Goal: Entertainment & Leisure: Consume media (video, audio)

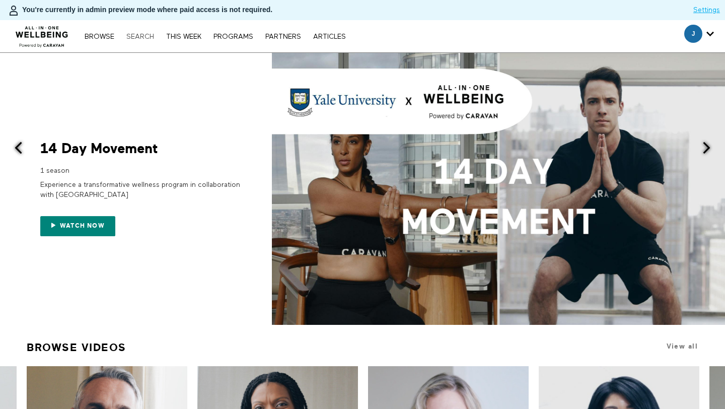
click at [141, 34] on link "Search" at bounding box center [140, 36] width 38 height 7
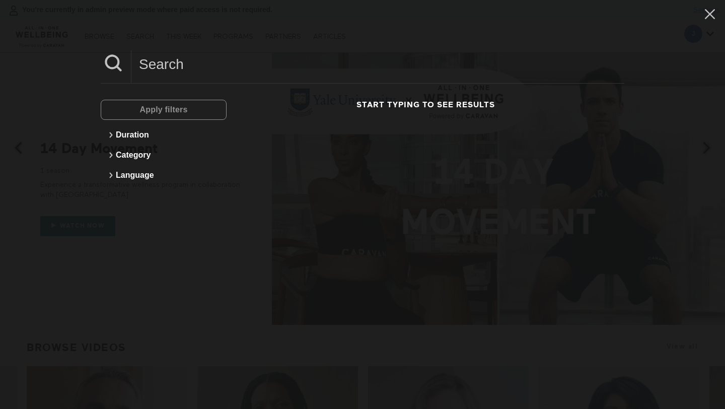
click at [170, 61] on input at bounding box center [377, 64] width 493 height 28
paste input "Navigating AI for Better Wellbeing program shares great insights."
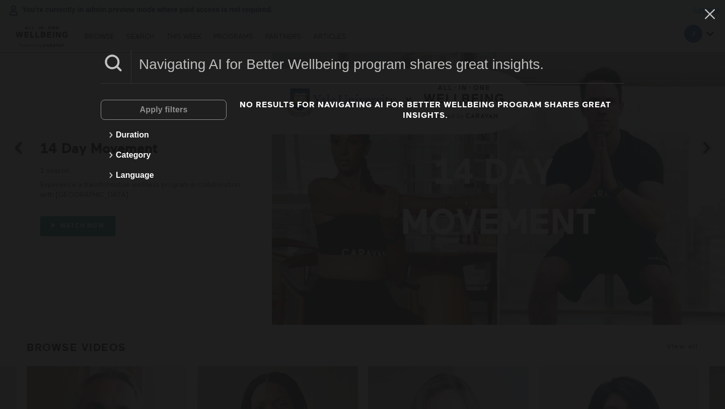
drag, startPoint x: 554, startPoint y: 68, endPoint x: 354, endPoint y: 69, distance: 199.8
click at [354, 69] on input "Navigating AI for Better Wellbeing program shares great insights." at bounding box center [377, 64] width 493 height 28
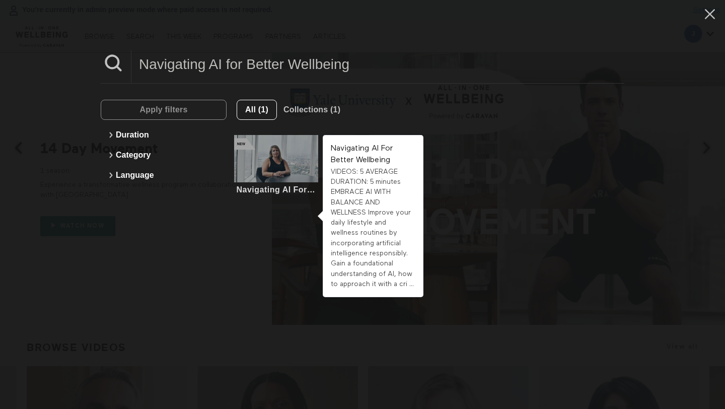
type input "Navigating AI for Better Wellbeing"
click at [258, 158] on div at bounding box center [276, 158] width 84 height 47
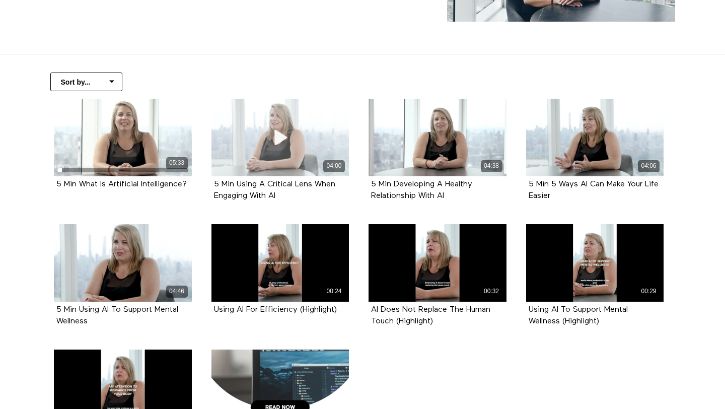
scroll to position [195, 0]
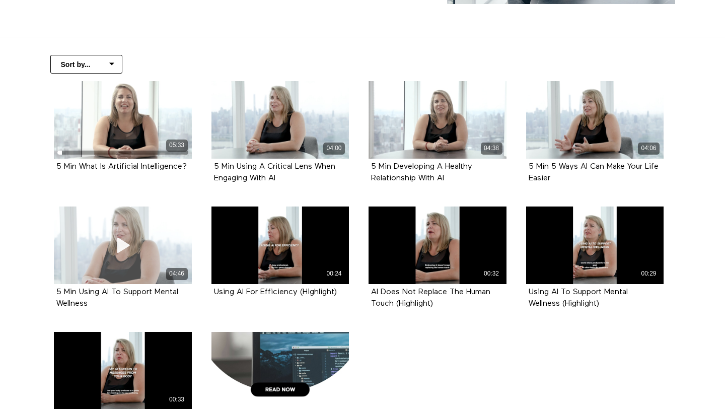
click at [128, 261] on div "04:46" at bounding box center [123, 245] width 138 height 78
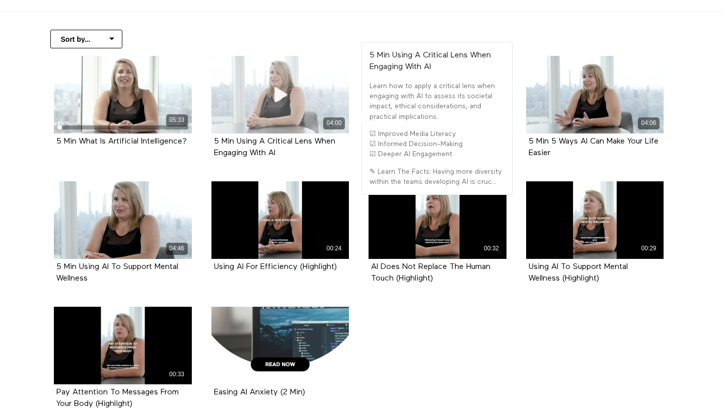
scroll to position [259, 0]
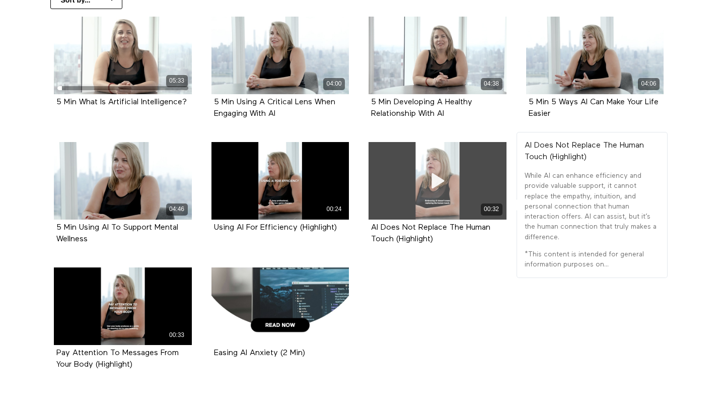
click at [481, 205] on div "00:32" at bounding box center [492, 209] width 22 height 12
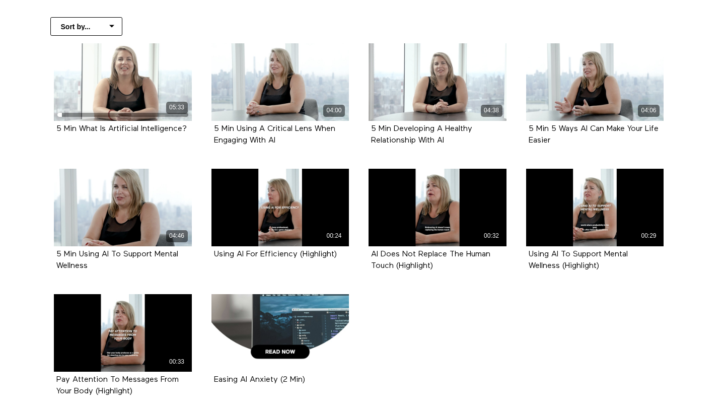
scroll to position [197, 0]
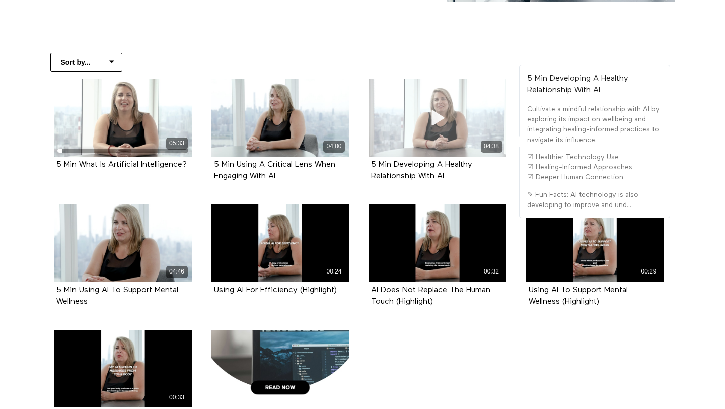
click at [472, 98] on div "04:38" at bounding box center [437, 118] width 138 height 78
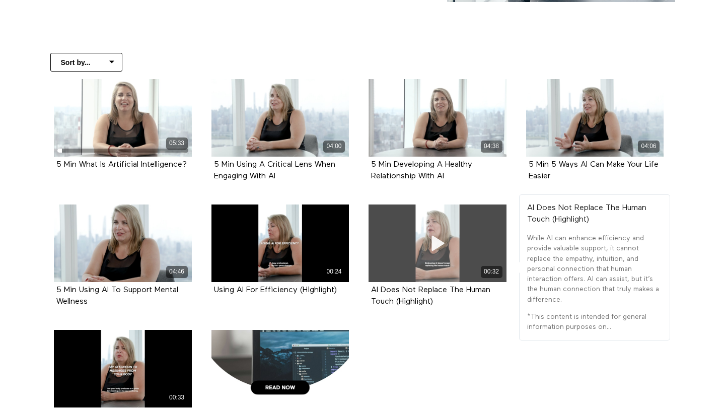
click at [482, 238] on div "00:32" at bounding box center [437, 243] width 138 height 78
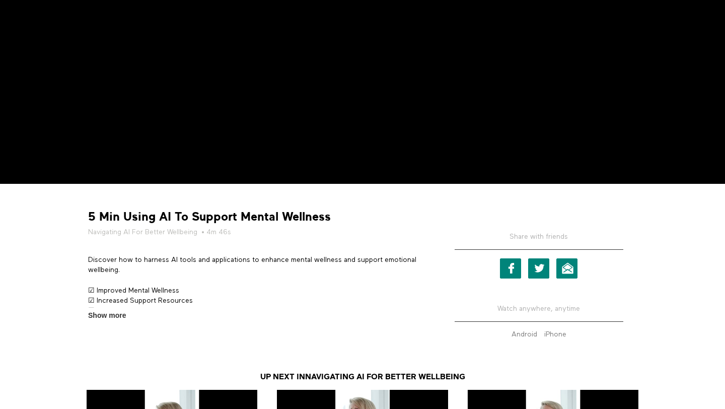
scroll to position [218, 0]
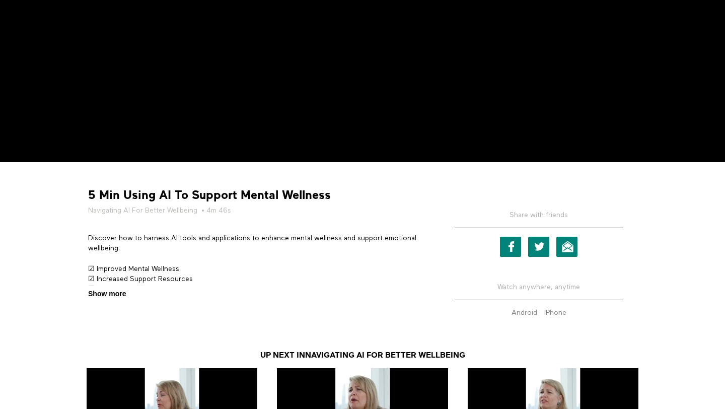
click at [116, 294] on span "Show more" at bounding box center [107, 293] width 38 height 11
click at [0, 0] on input "Show more Show less" at bounding box center [0, 0] width 0 height 0
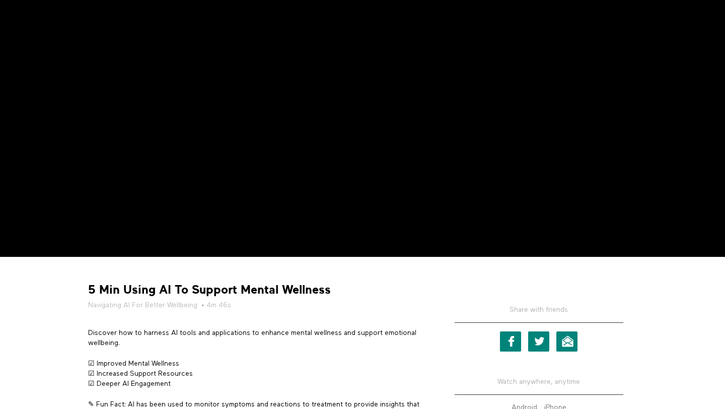
scroll to position [37, 0]
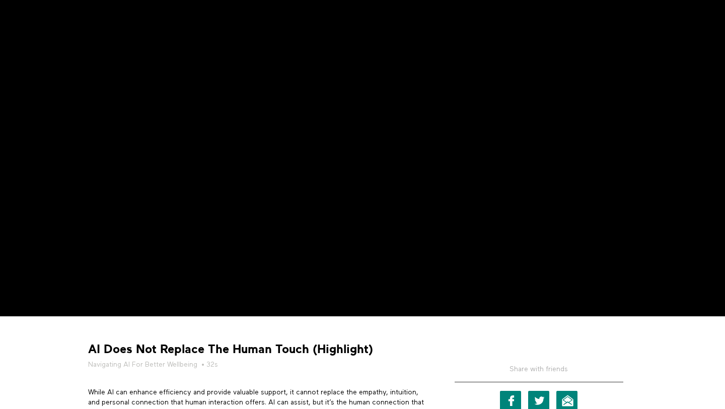
scroll to position [62, 0]
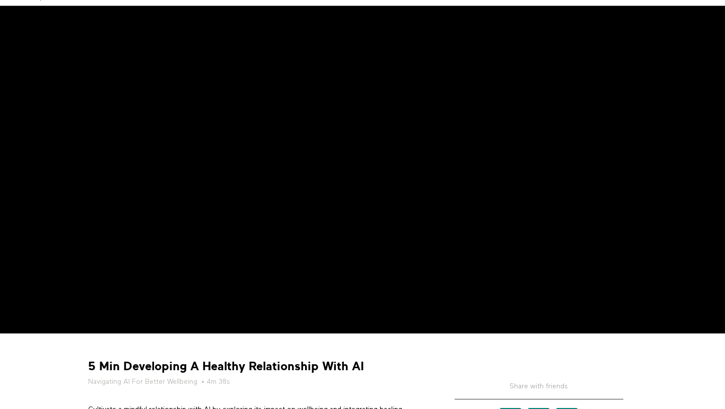
scroll to position [59, 0]
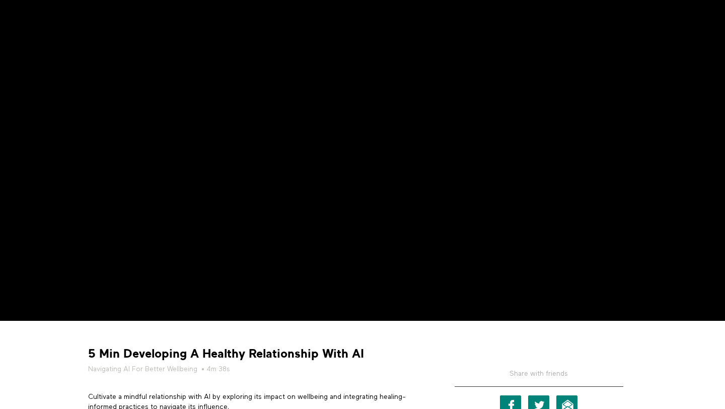
click at [584, 330] on div at bounding box center [539, 335] width 204 height 15
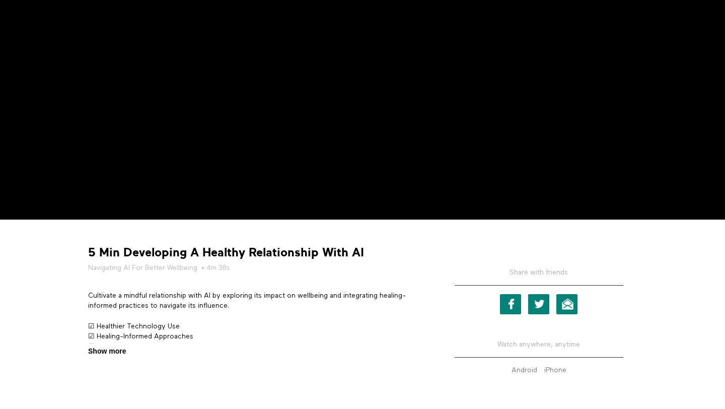
scroll to position [173, 0]
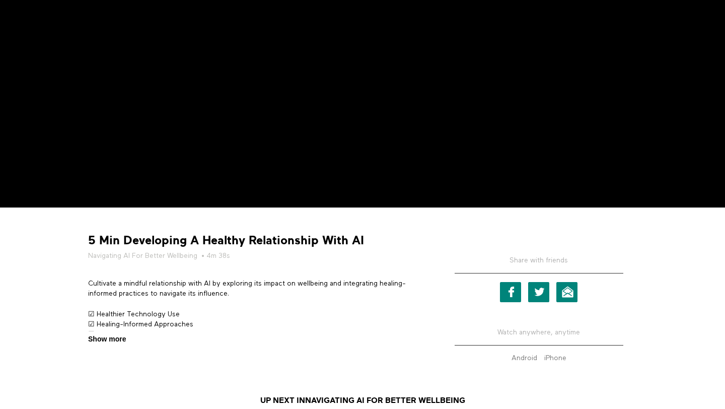
click at [121, 336] on span "Show more" at bounding box center [107, 339] width 38 height 11
click at [0, 0] on input "Show more Show less" at bounding box center [0, 0] width 0 height 0
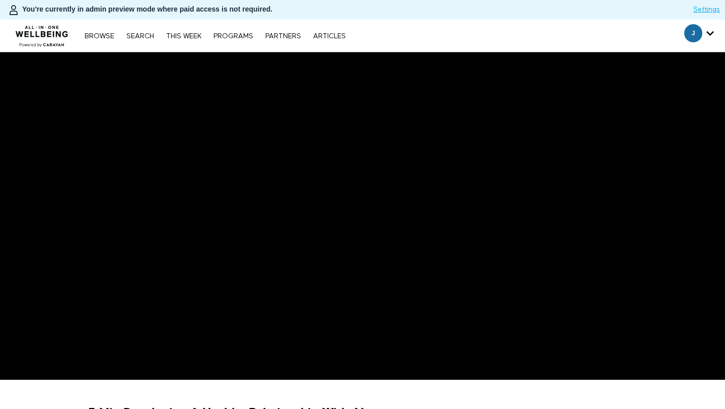
scroll to position [46, 0]
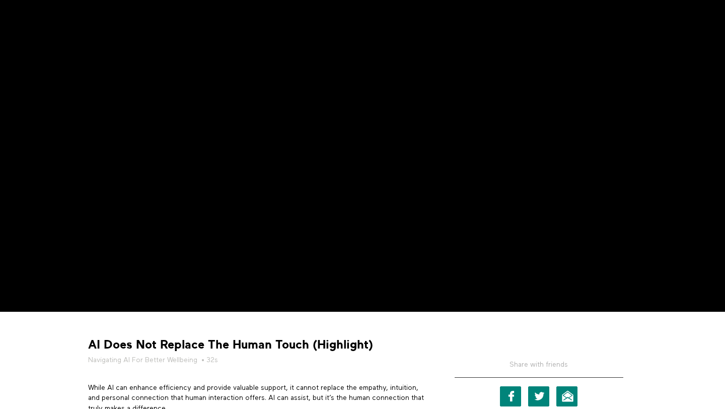
scroll to position [43, 0]
